Goal: Information Seeking & Learning: Find specific page/section

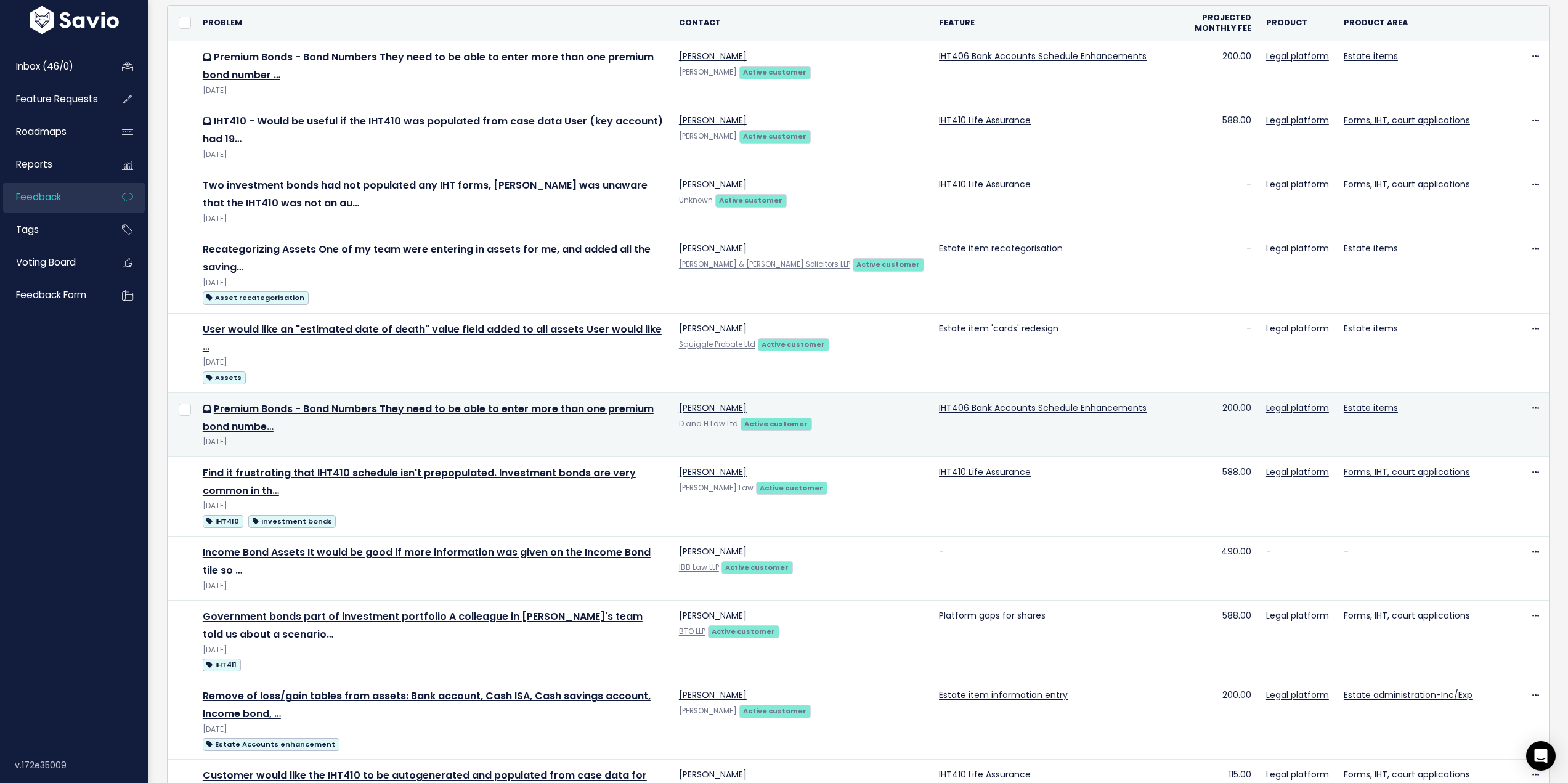
scroll to position [123, 0]
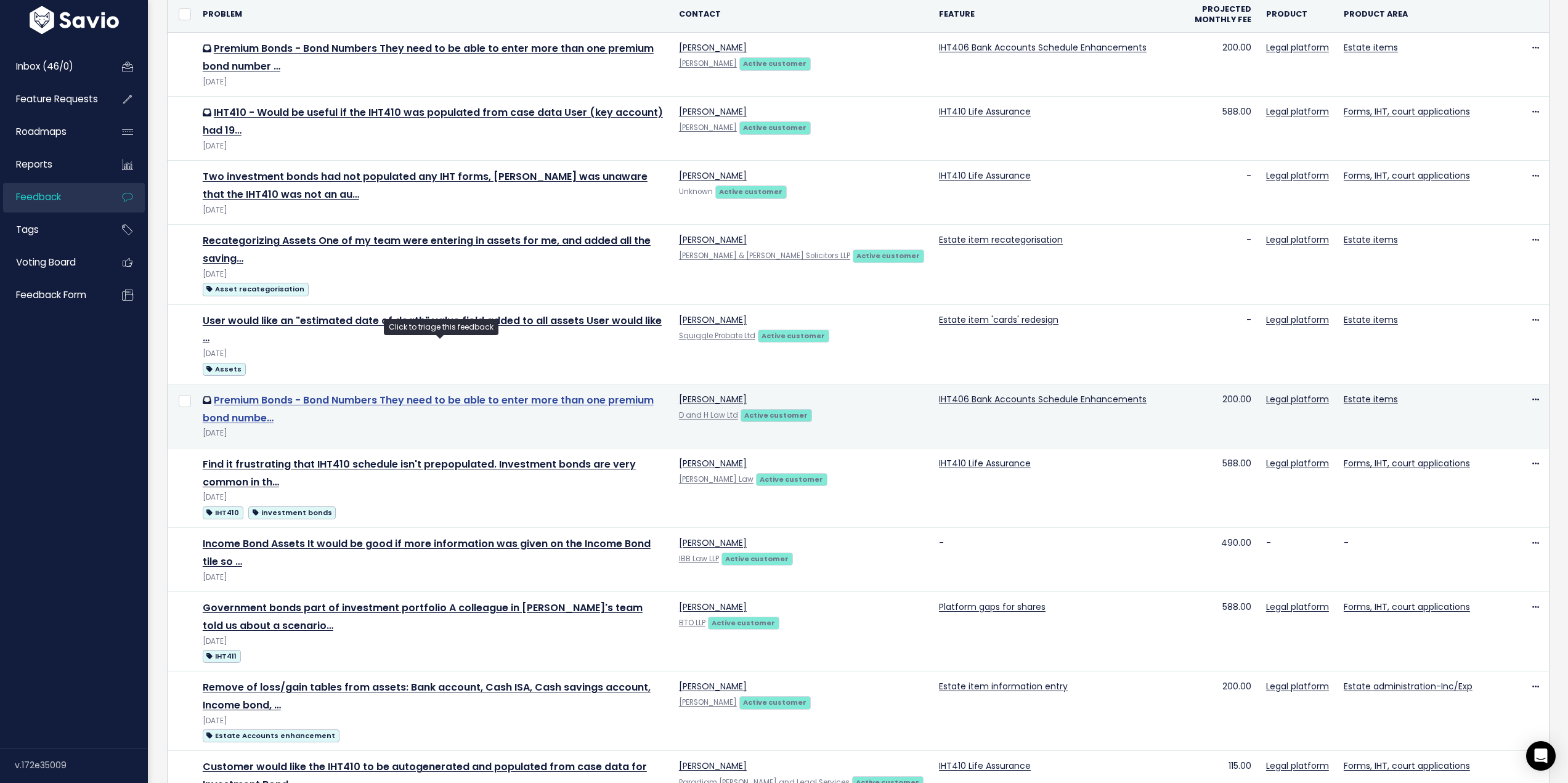
click at [450, 393] on link "Premium Bonds - Bond Numbers They need to be able to enter more than one premiu…" at bounding box center [428, 409] width 451 height 32
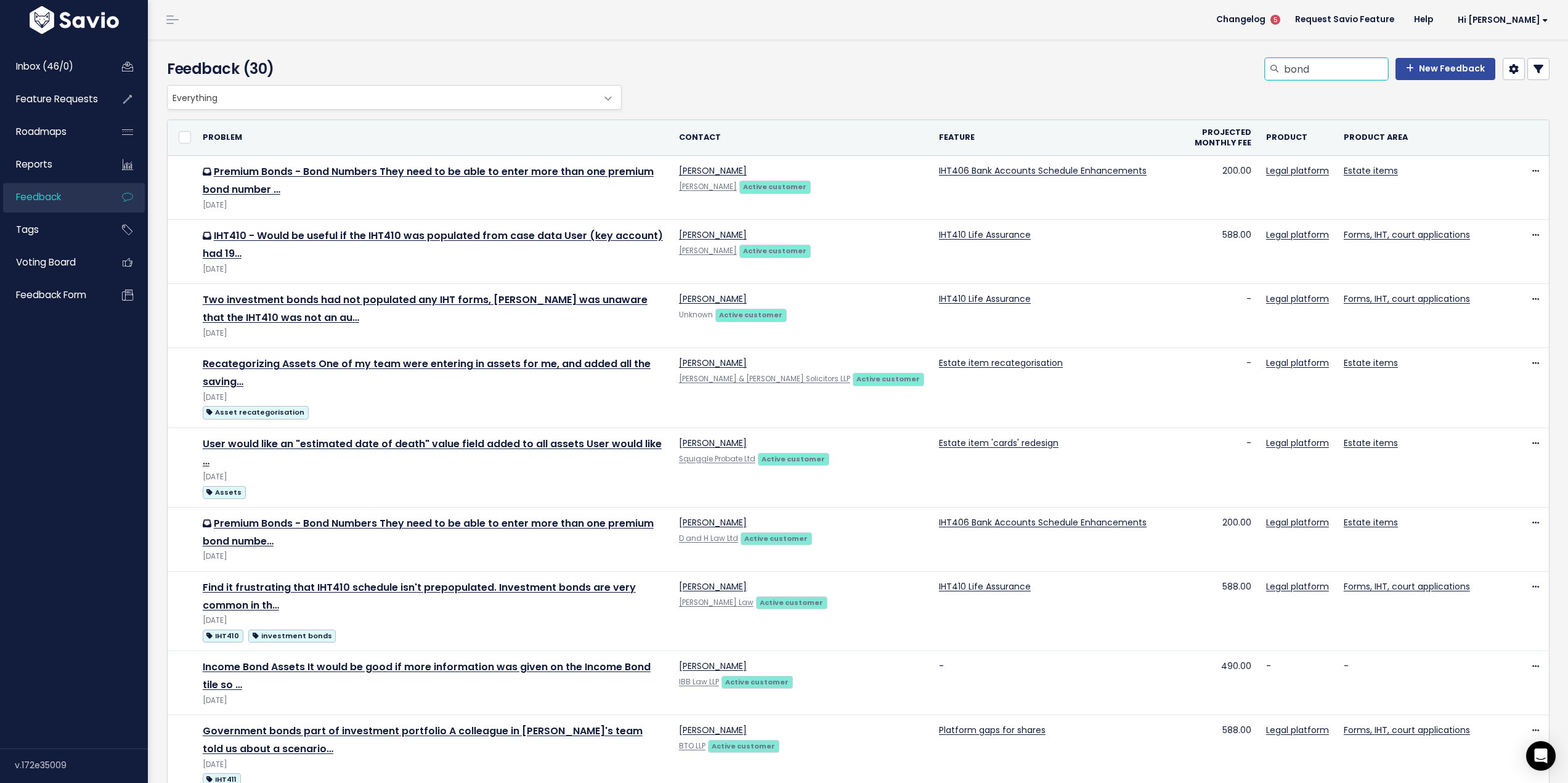
click at [1283, 70] on input "bond" at bounding box center [1335, 68] width 105 height 22
type input "premium bond"
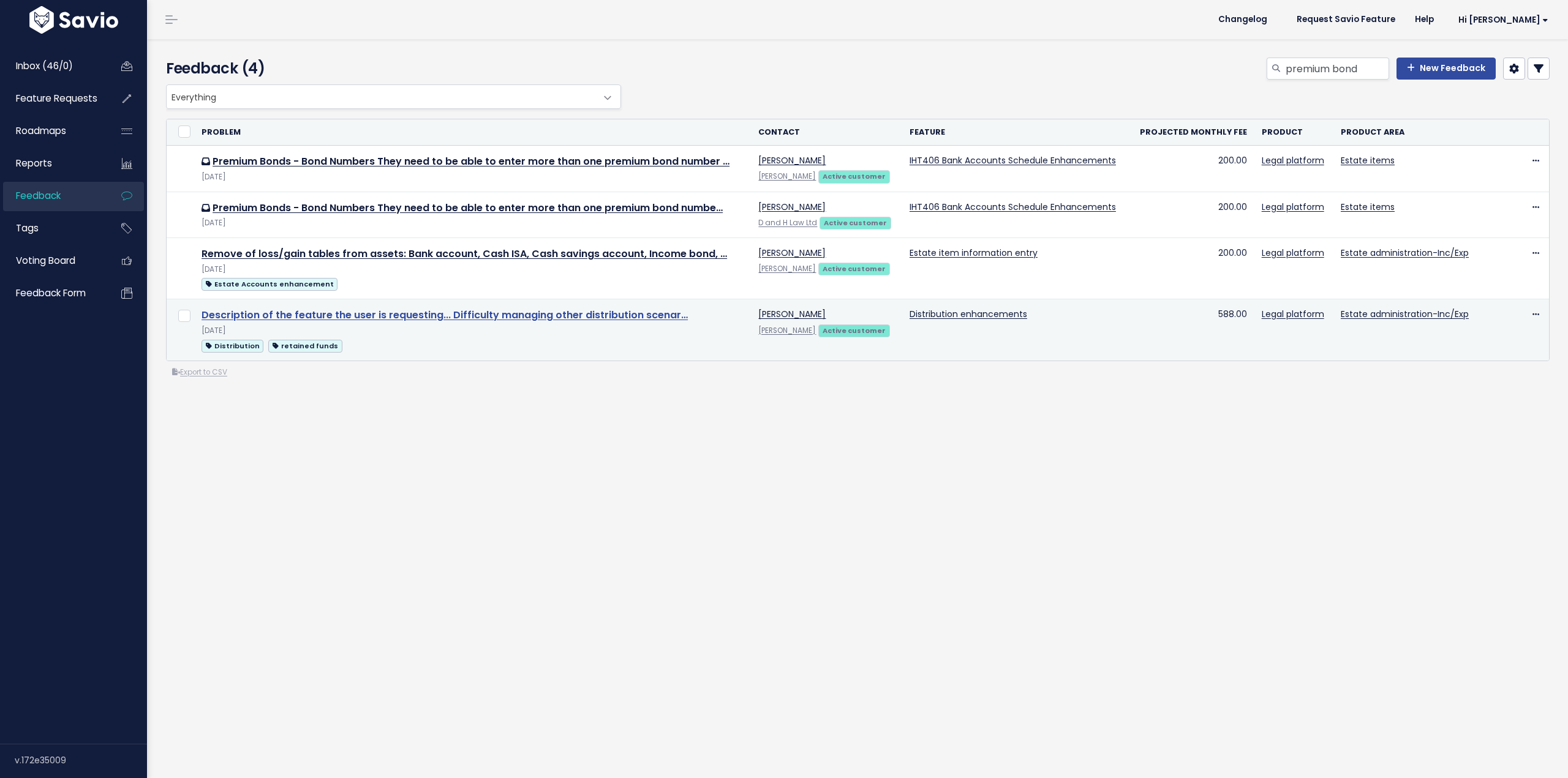
click at [456, 314] on link "Description of the feature the user is requesting... Difficulty managing other …" at bounding box center [445, 315] width 486 height 14
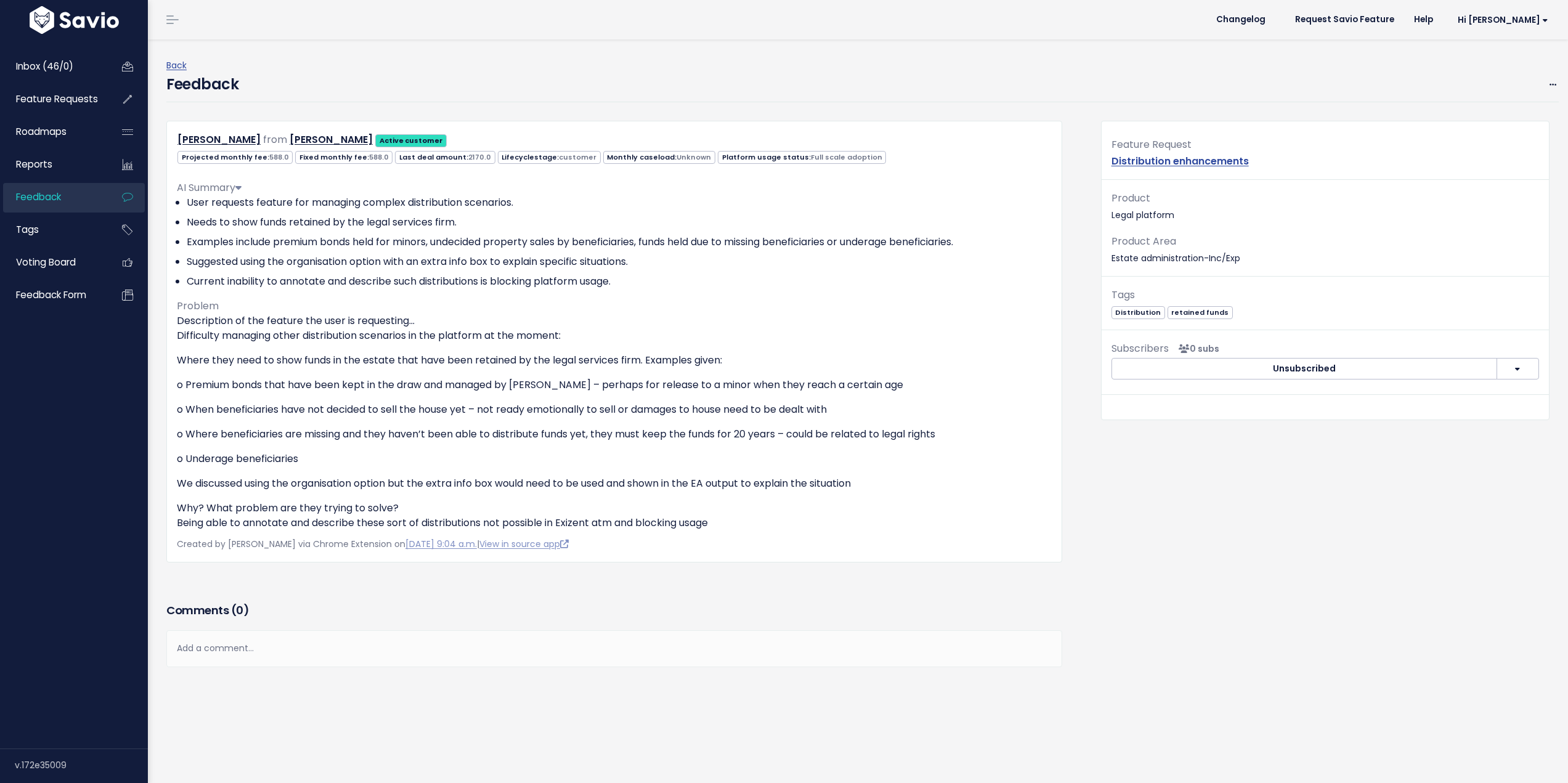
click at [242, 189] on icon at bounding box center [238, 187] width 6 height 10
